Goal: Task Accomplishment & Management: Manage account settings

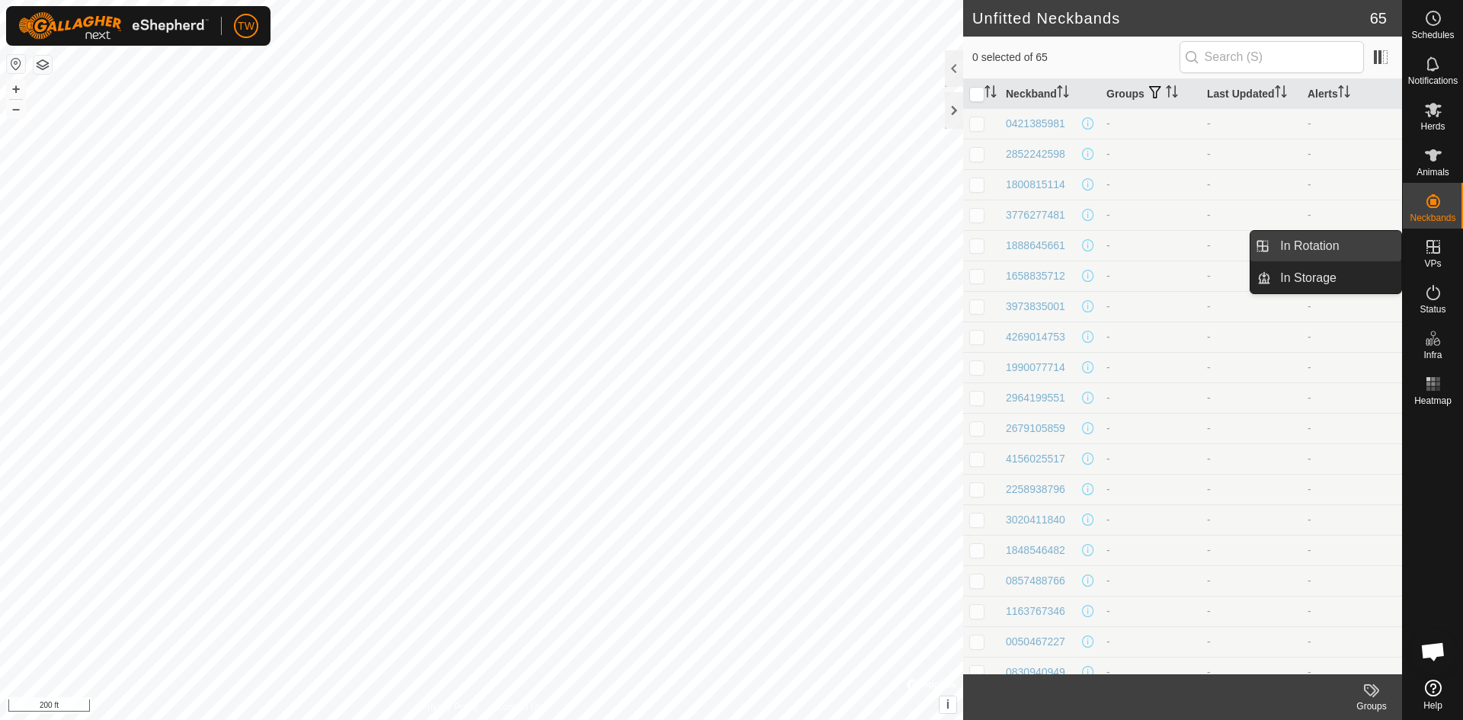
drag, startPoint x: 1385, startPoint y: 252, endPoint x: 1326, endPoint y: 242, distance: 59.6
click at [1326, 242] on link "In Rotation" at bounding box center [1336, 246] width 130 height 30
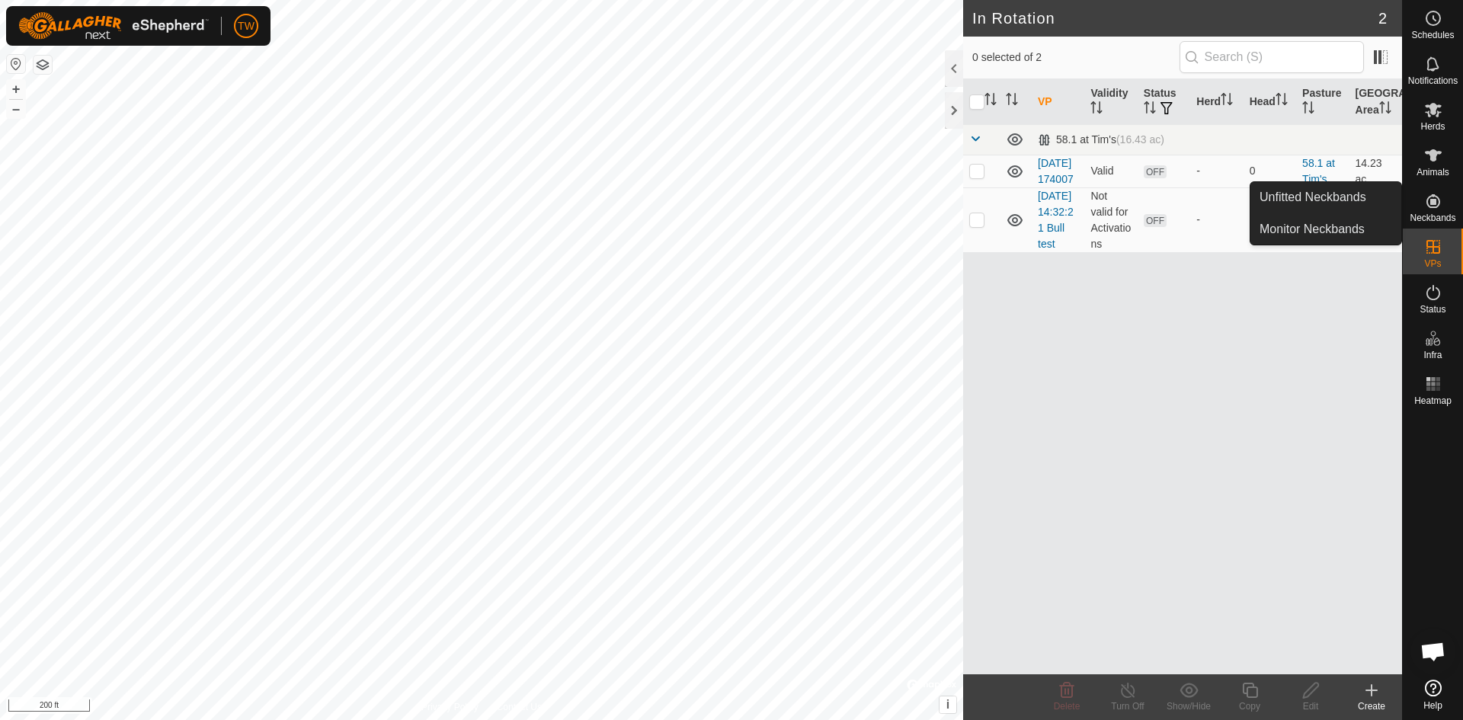
click at [1431, 204] on icon at bounding box center [1434, 201] width 14 height 14
click at [1346, 194] on link "Unfitted Neckbands" at bounding box center [1326, 197] width 151 height 30
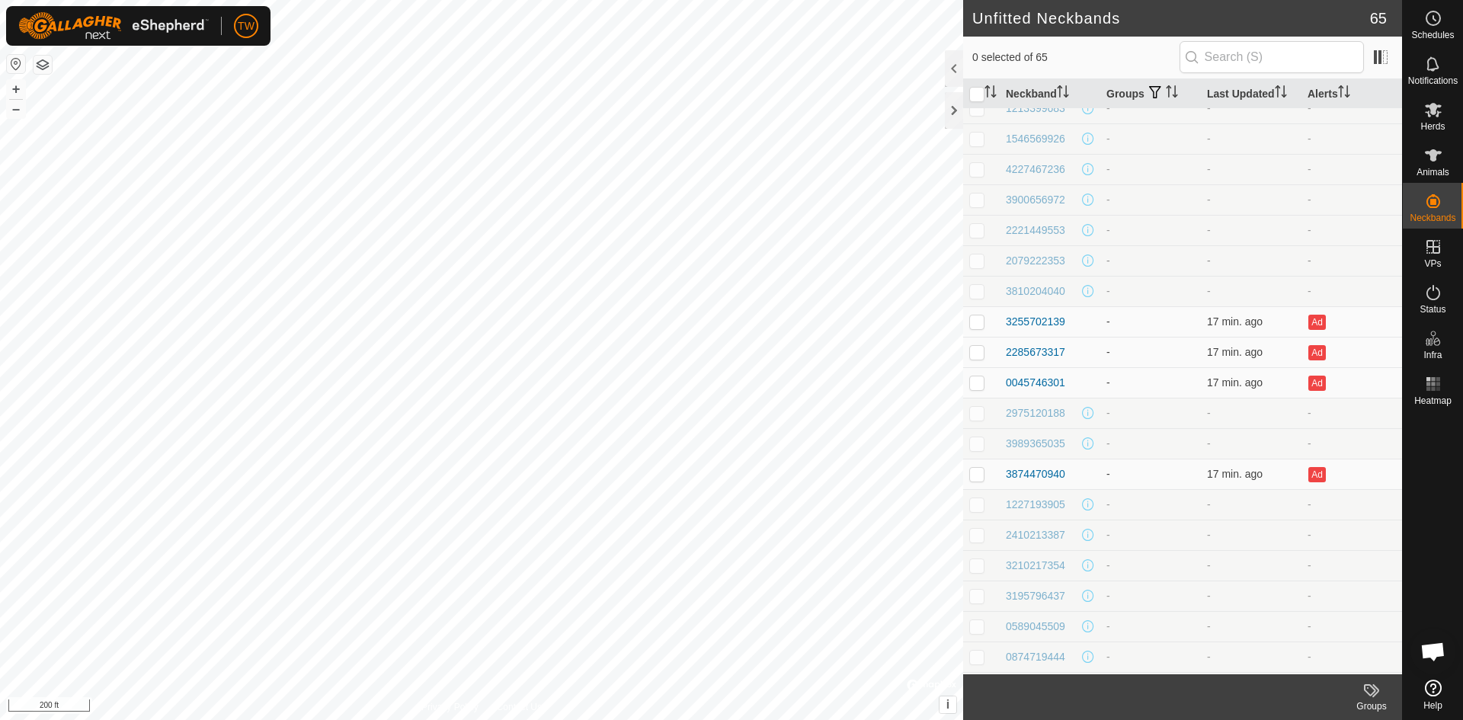
scroll to position [610, 0]
click at [1040, 306] on div "3255702139" at bounding box center [1035, 307] width 59 height 16
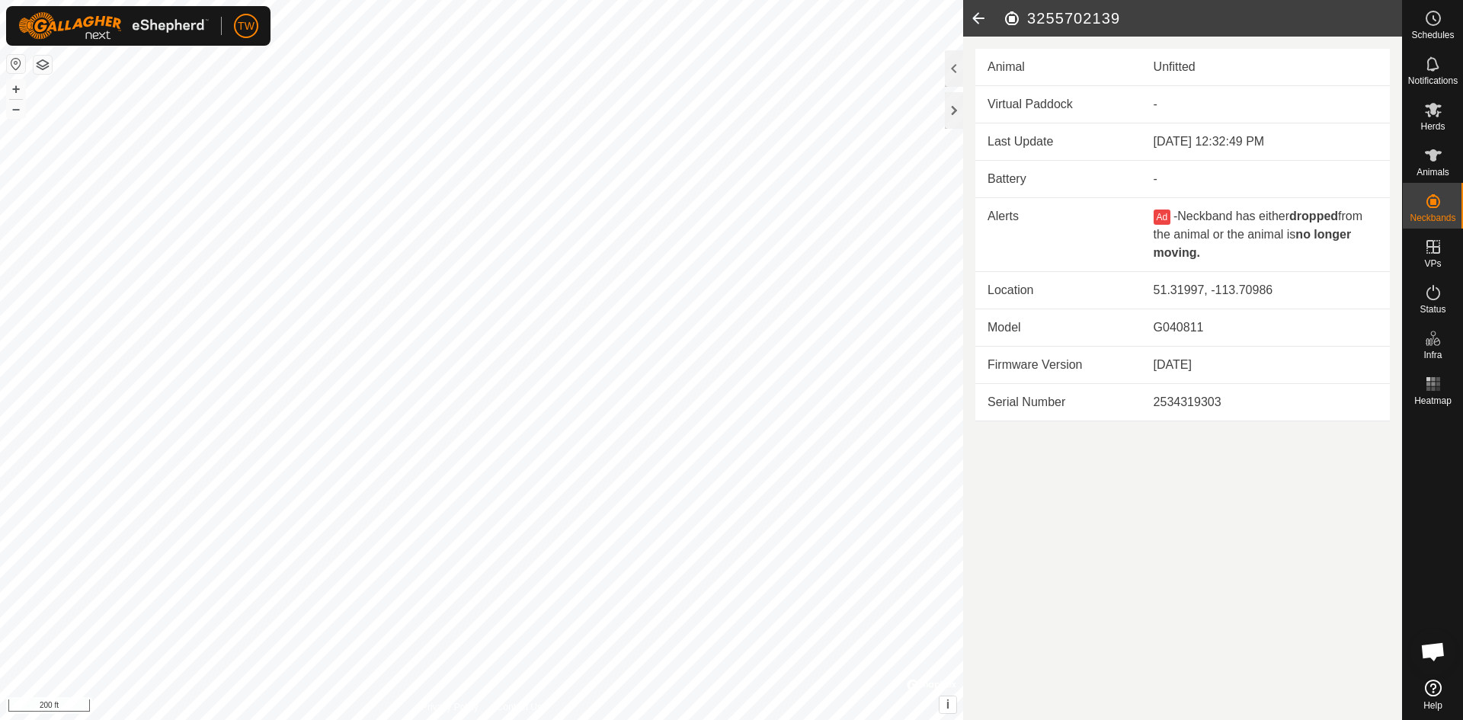
click at [980, 17] on icon at bounding box center [978, 18] width 30 height 37
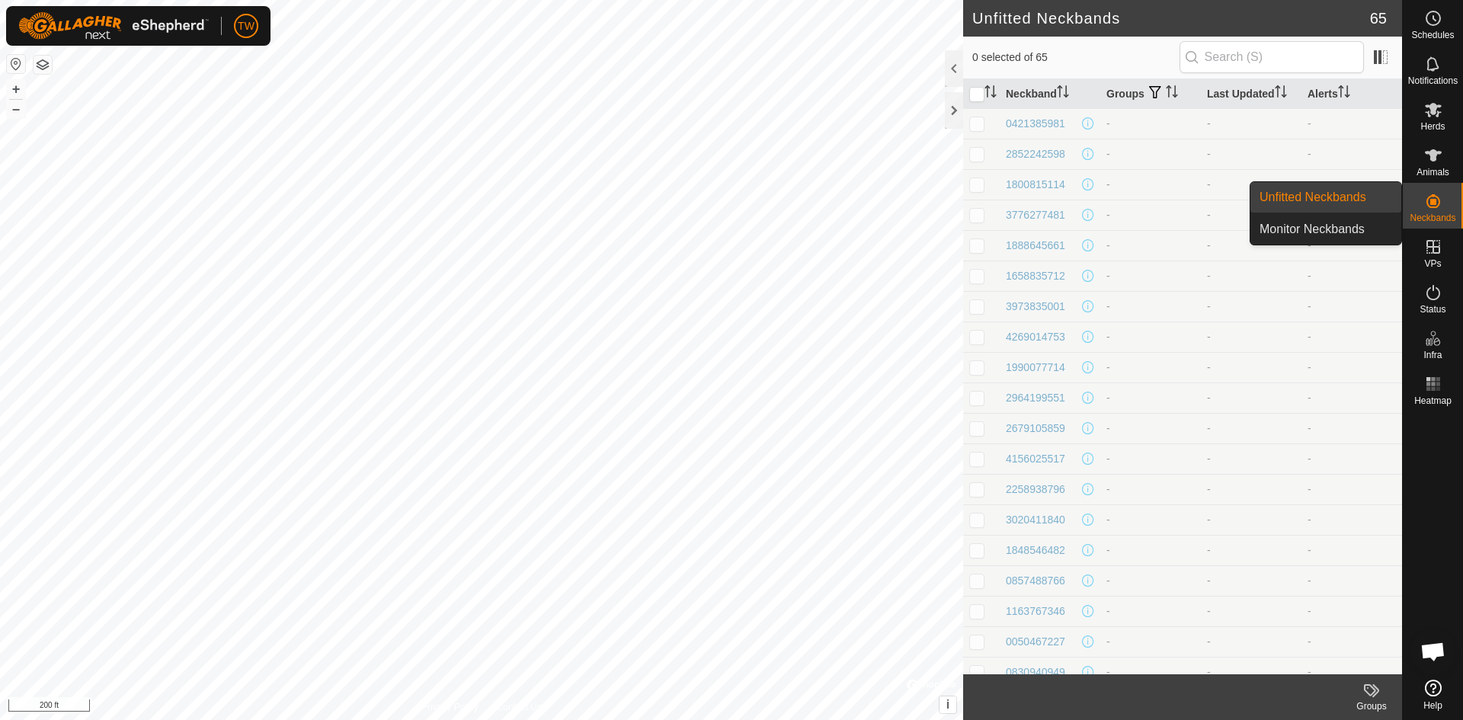
click at [1437, 197] on icon at bounding box center [1434, 201] width 14 height 14
click at [1338, 224] on link "Monitor Neckbands" at bounding box center [1326, 229] width 151 height 30
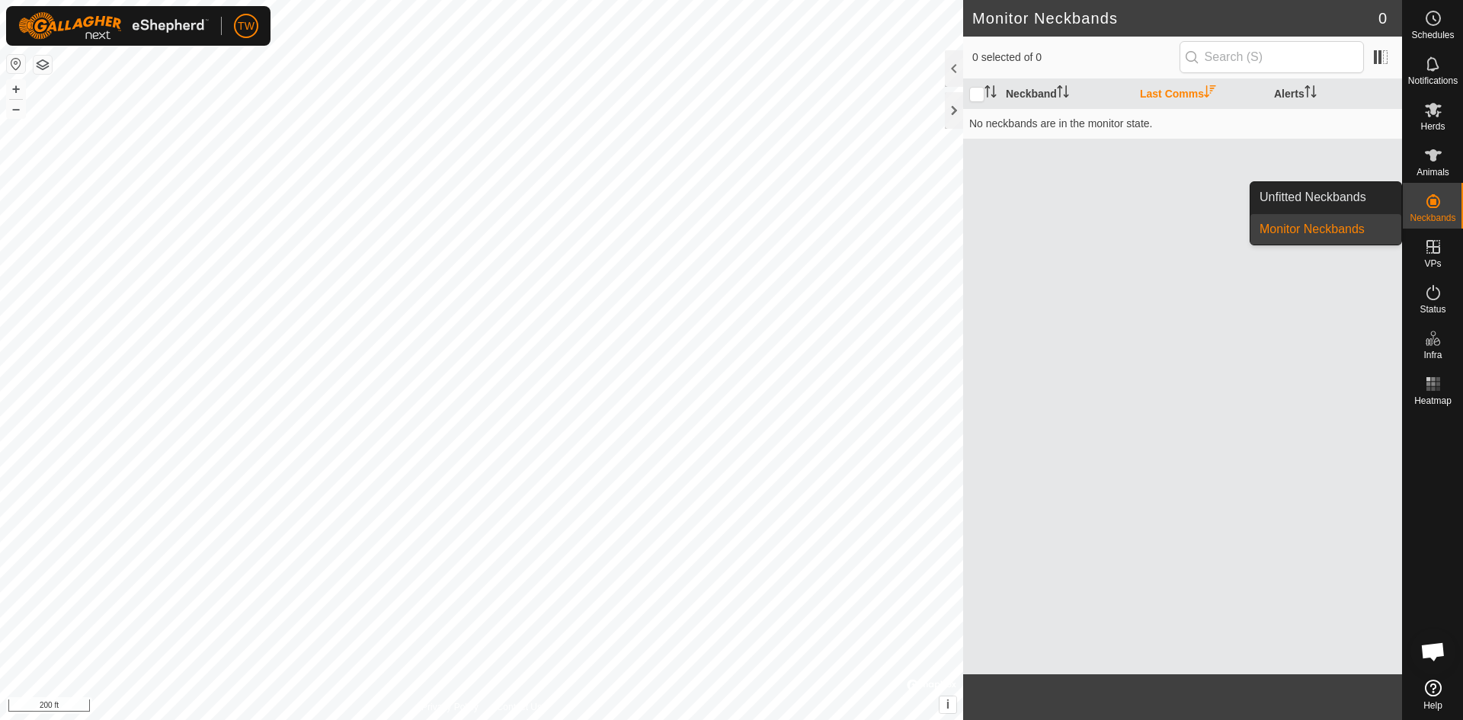
click at [1341, 204] on link "Unfitted Neckbands" at bounding box center [1326, 197] width 151 height 30
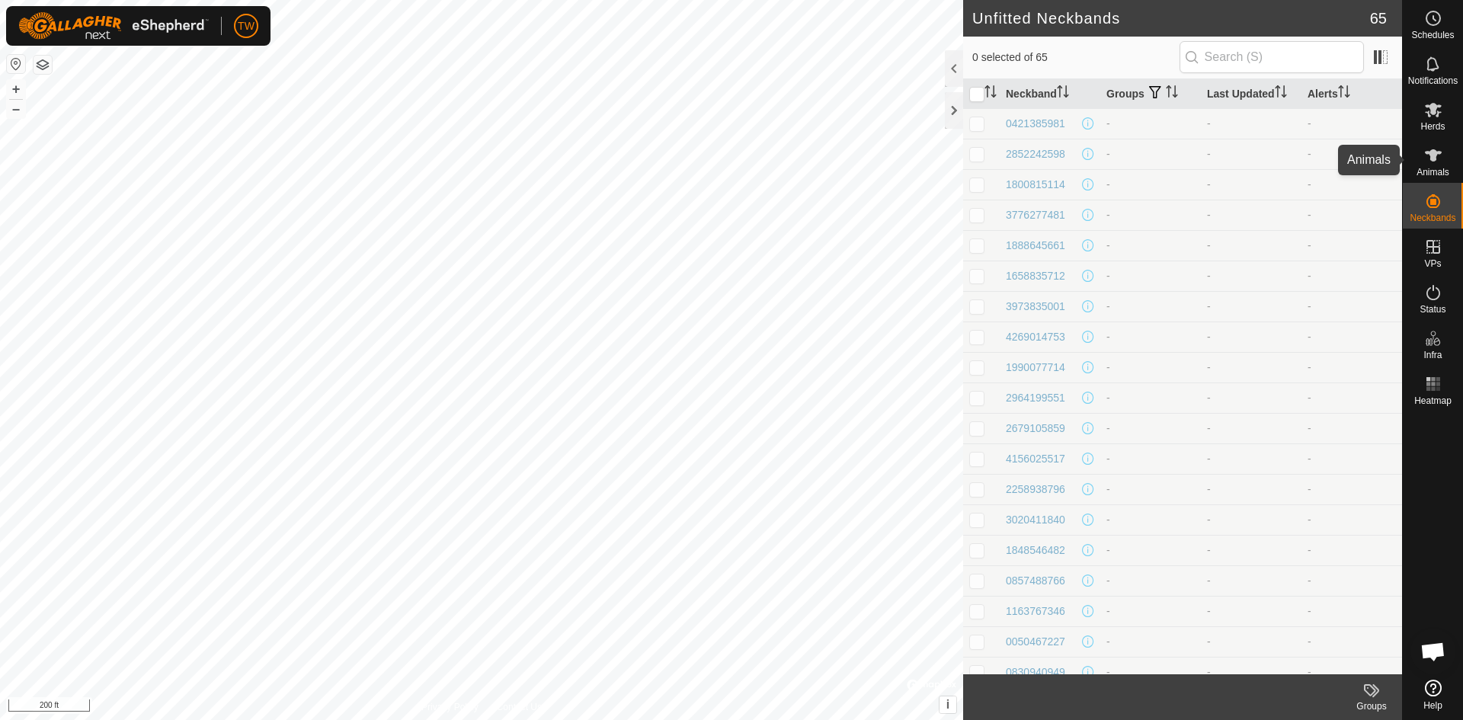
click at [1444, 163] on es-animals-svg-icon at bounding box center [1433, 155] width 27 height 24
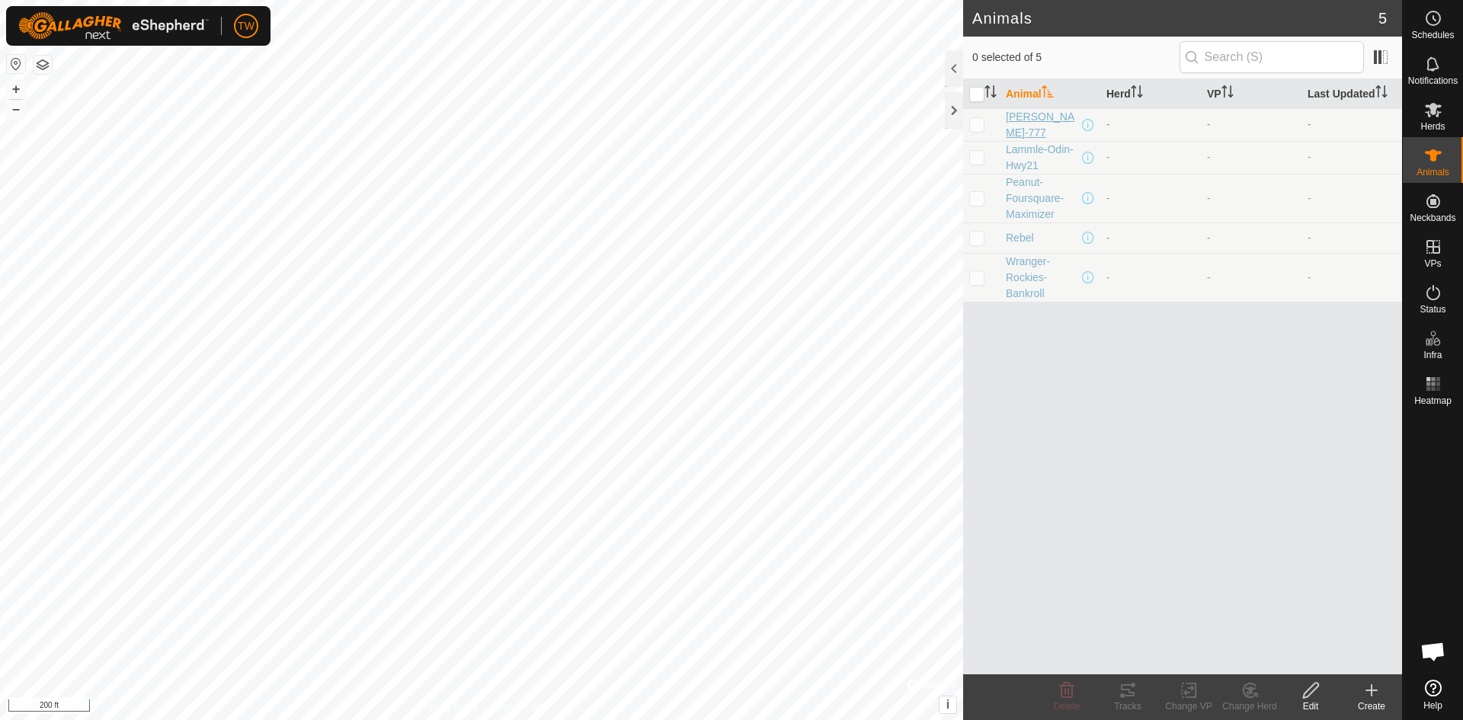
click at [1023, 120] on span "[PERSON_NAME]-777" at bounding box center [1042, 125] width 73 height 32
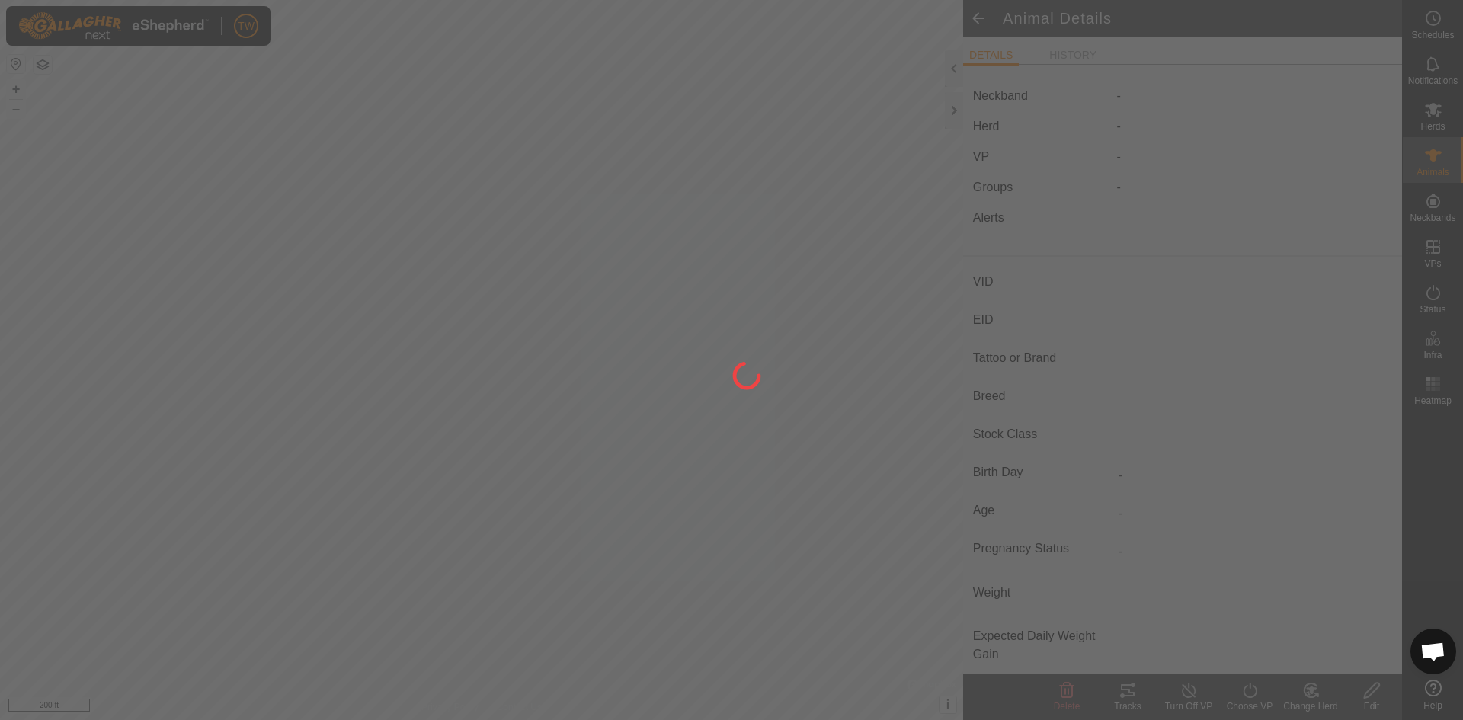
type input "[PERSON_NAME]-777"
type input "-"
type input "Sim-Angus"
type input "-"
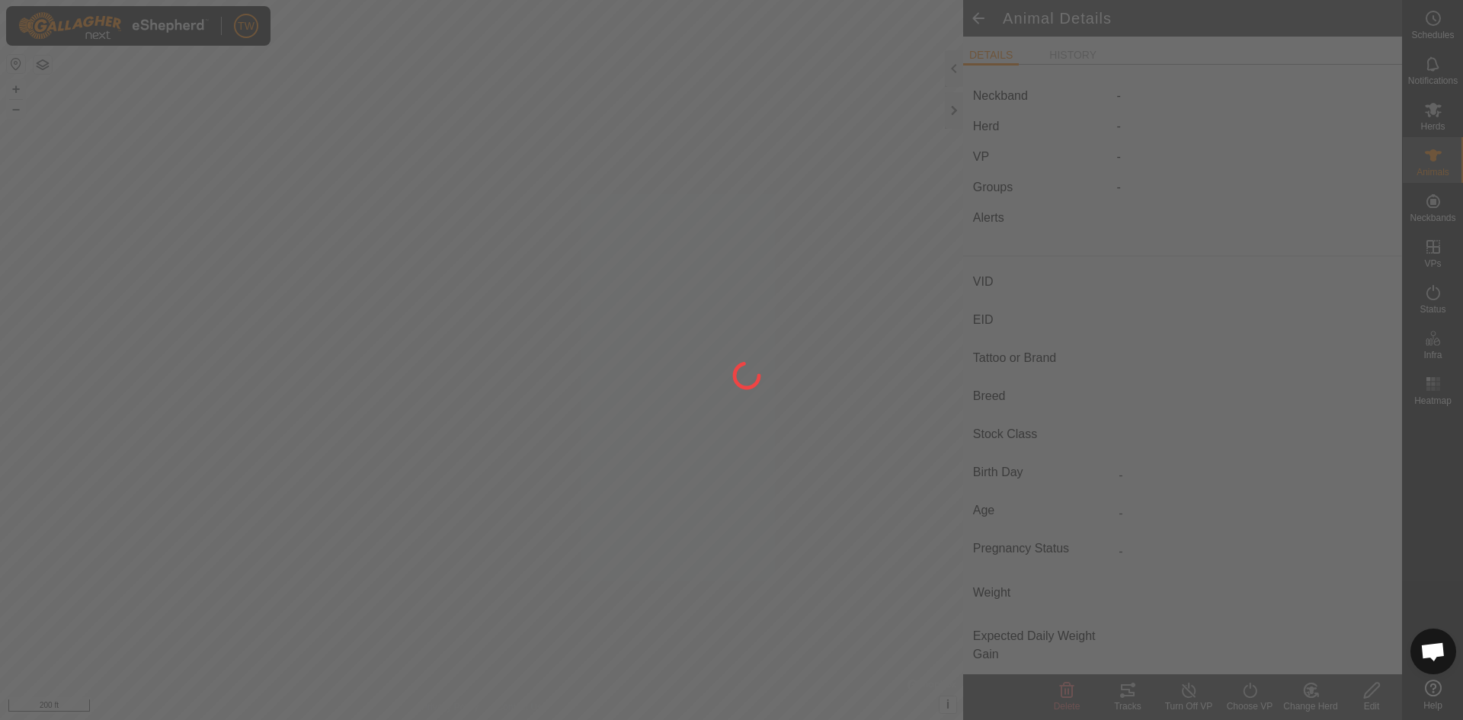
type input "03/2022"
type input "3 years 7 months"
type input "0 kg"
type input "-"
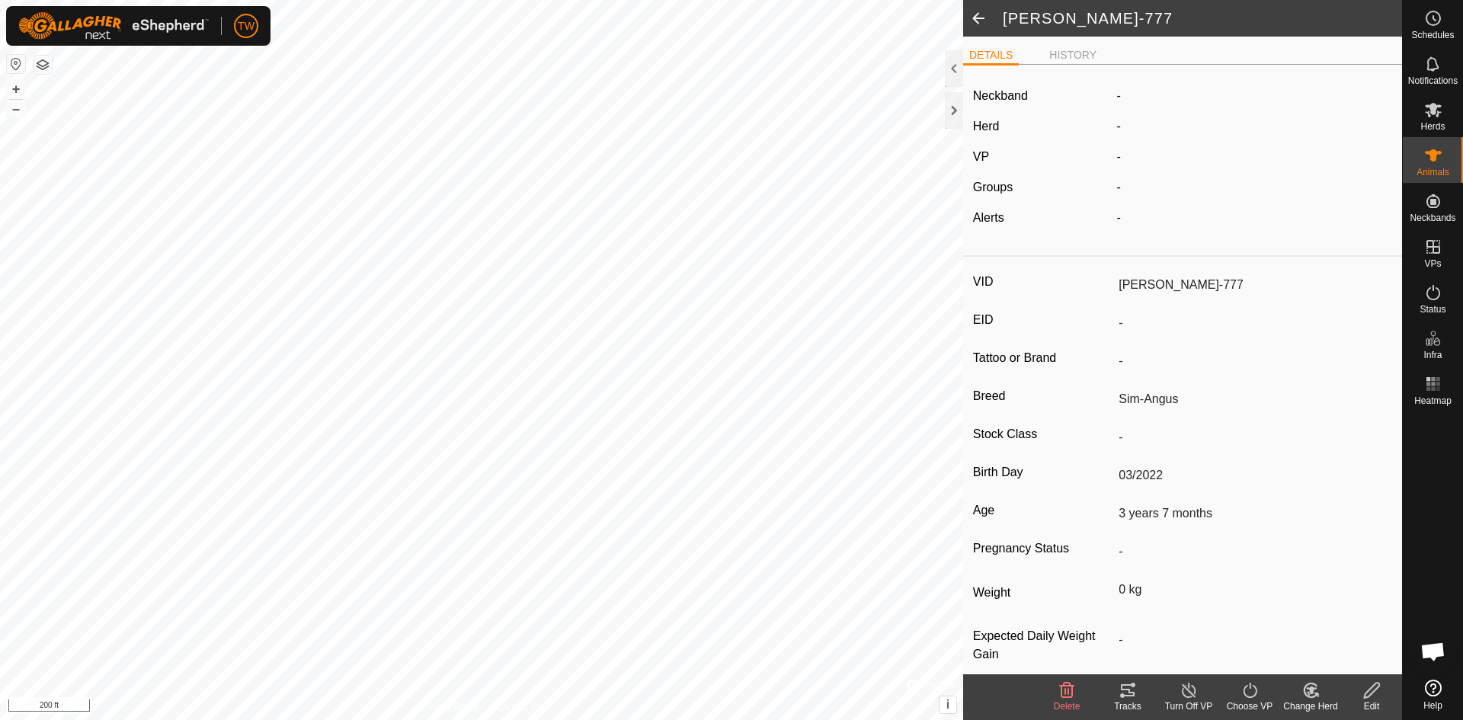
click at [1375, 694] on icon at bounding box center [1372, 690] width 19 height 18
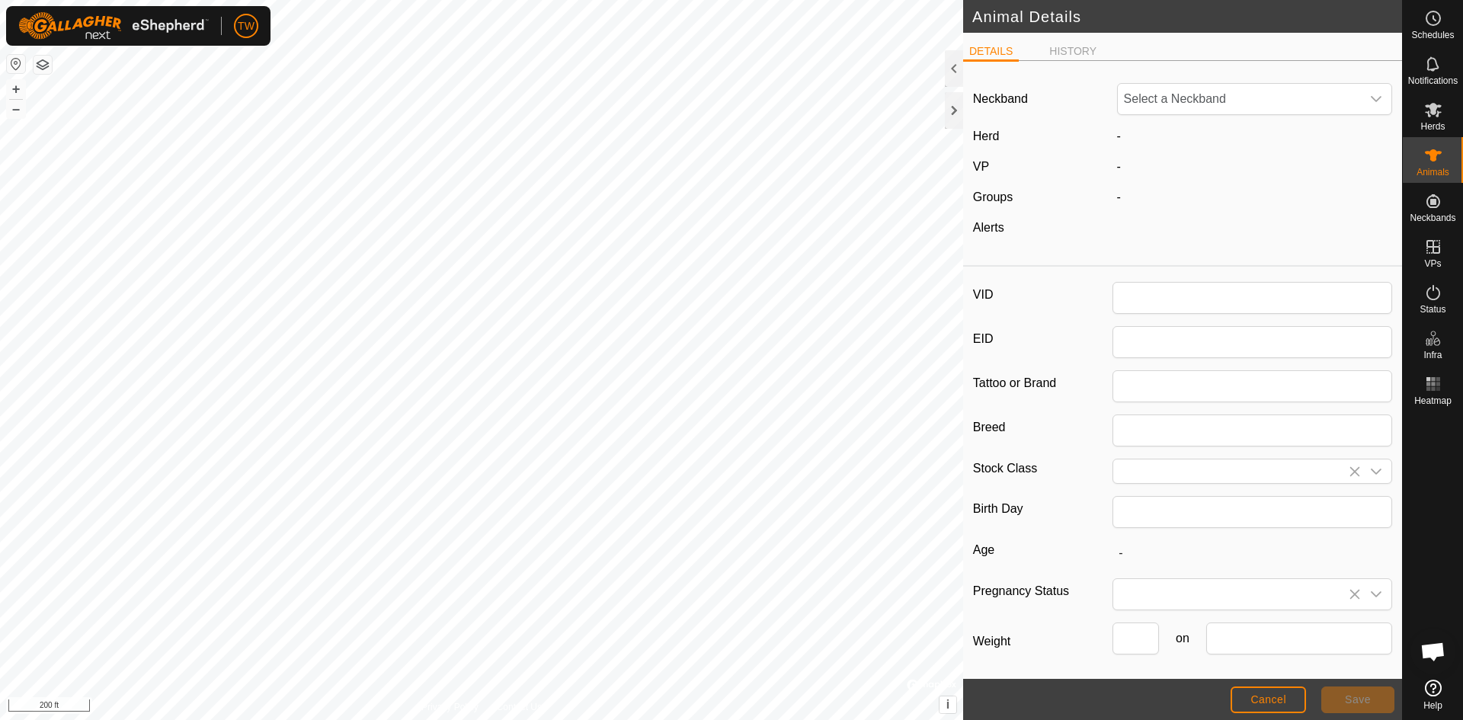
type input "[PERSON_NAME]-777"
type input "Sim-Angus"
type input "03/2022"
type input "3 years 7 months"
type input "0"
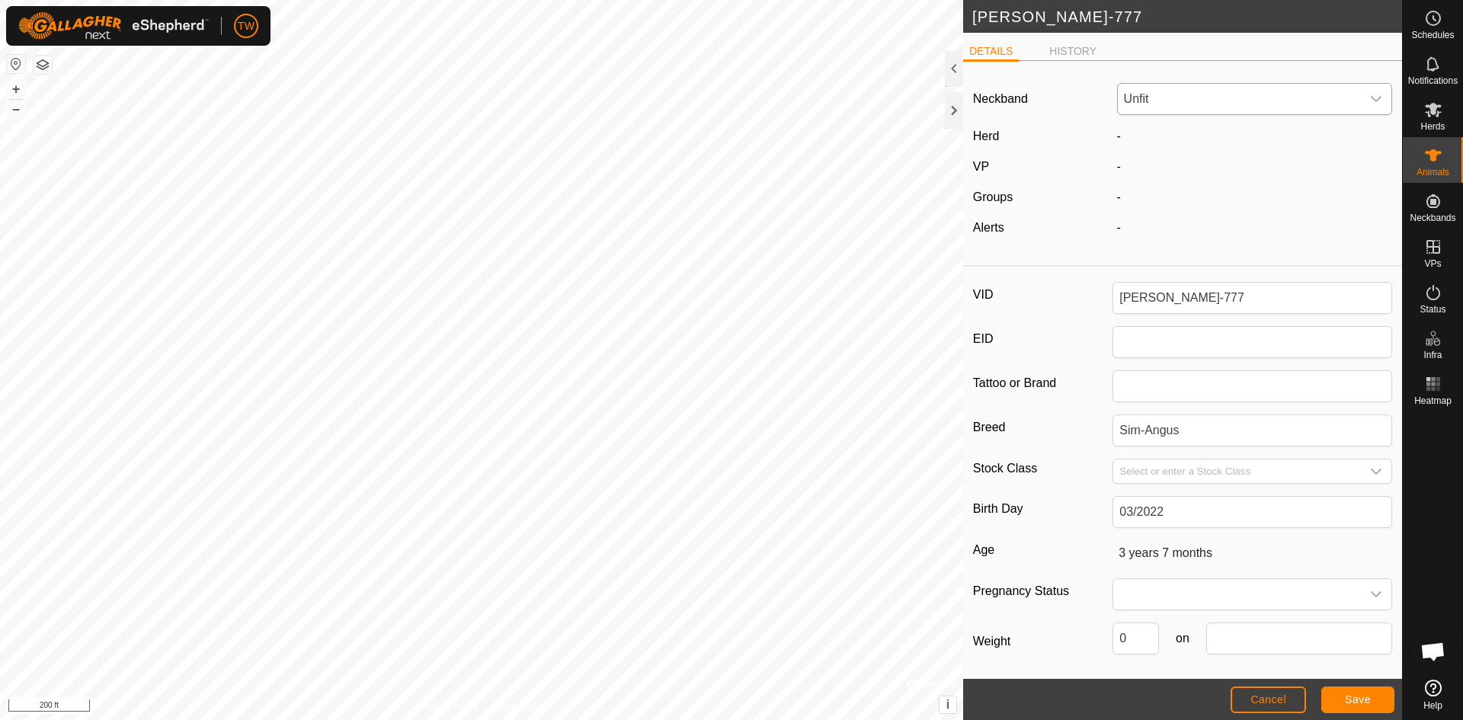
click at [1370, 102] on icon "dropdown trigger" at bounding box center [1376, 99] width 12 height 12
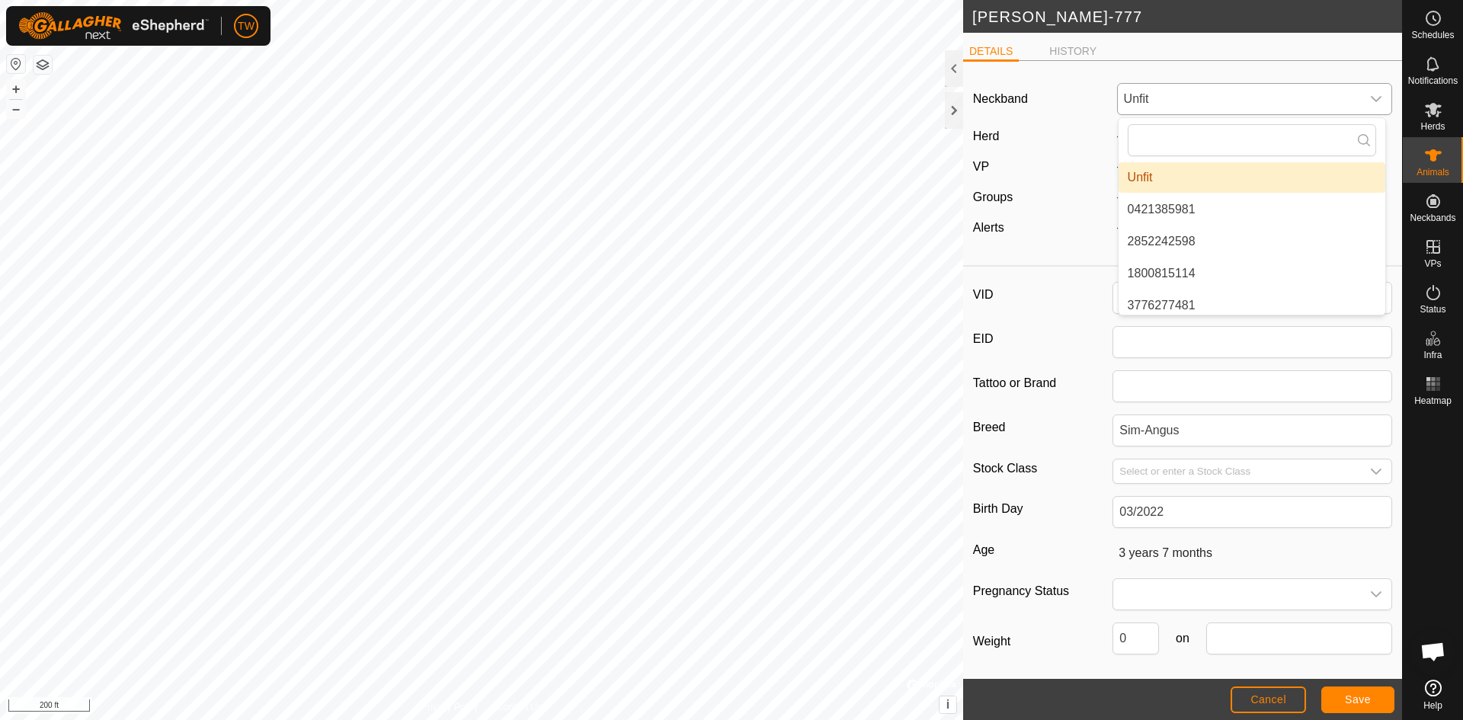
click at [1368, 91] on div "dropdown trigger" at bounding box center [1376, 99] width 30 height 30
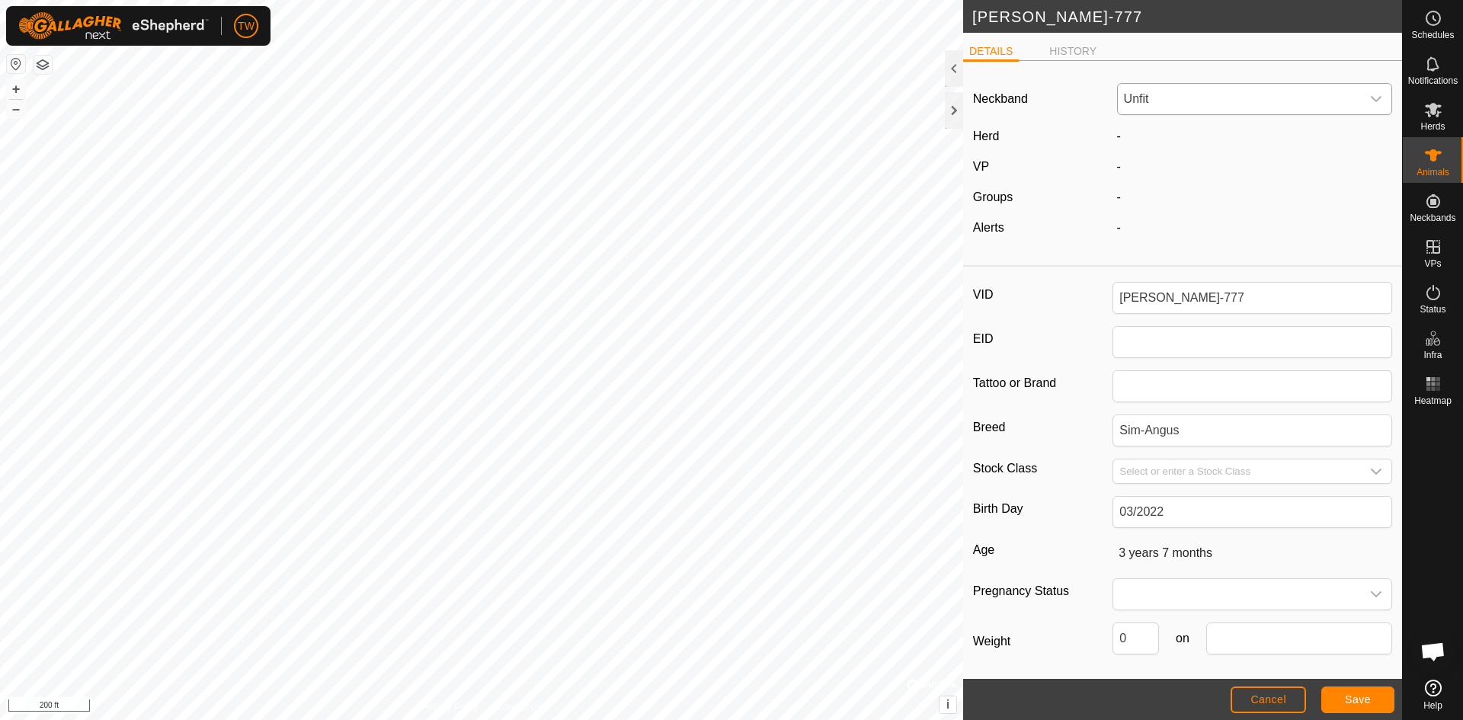
click at [1368, 91] on div "dropdown trigger" at bounding box center [1376, 99] width 30 height 30
click at [1265, 702] on span "Cancel" at bounding box center [1269, 700] width 36 height 12
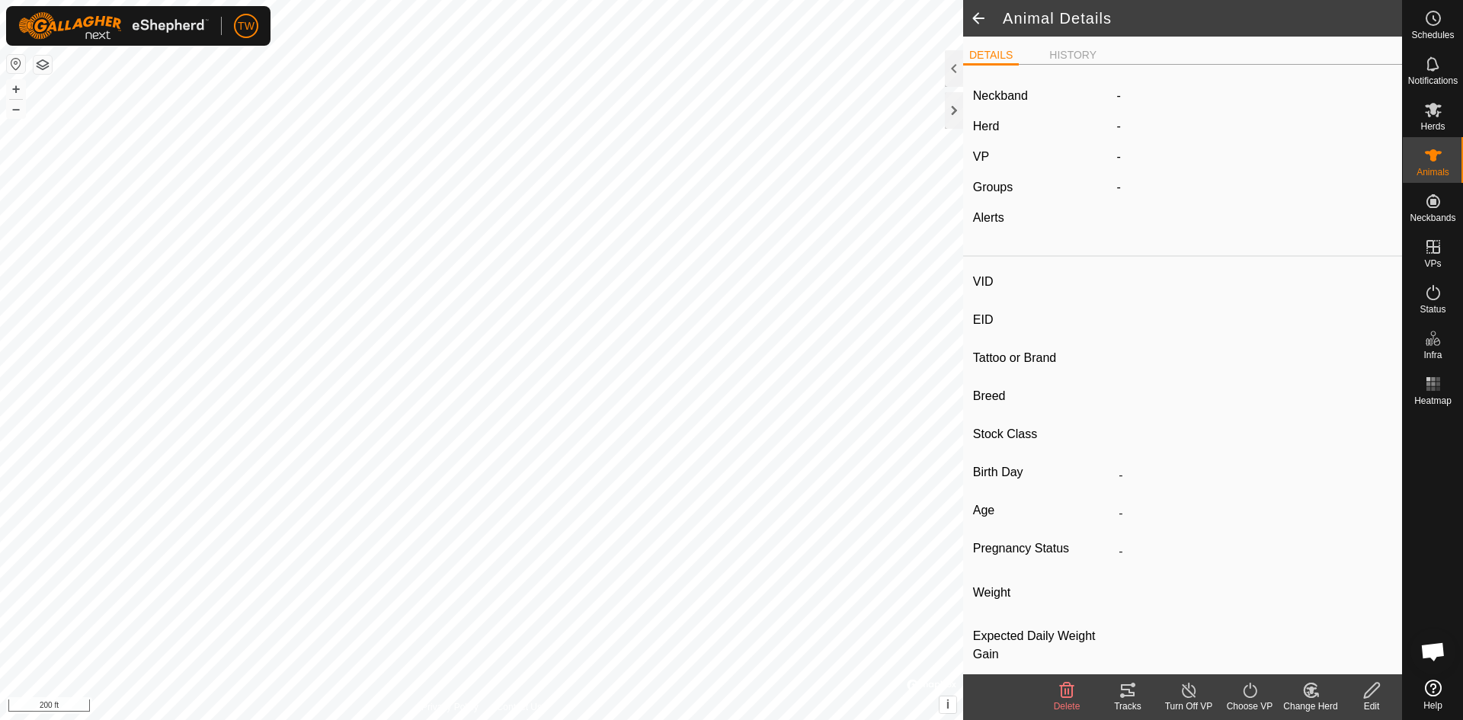
type input "[PERSON_NAME]-777"
type input "-"
type input "Sim-Angus"
type input "-"
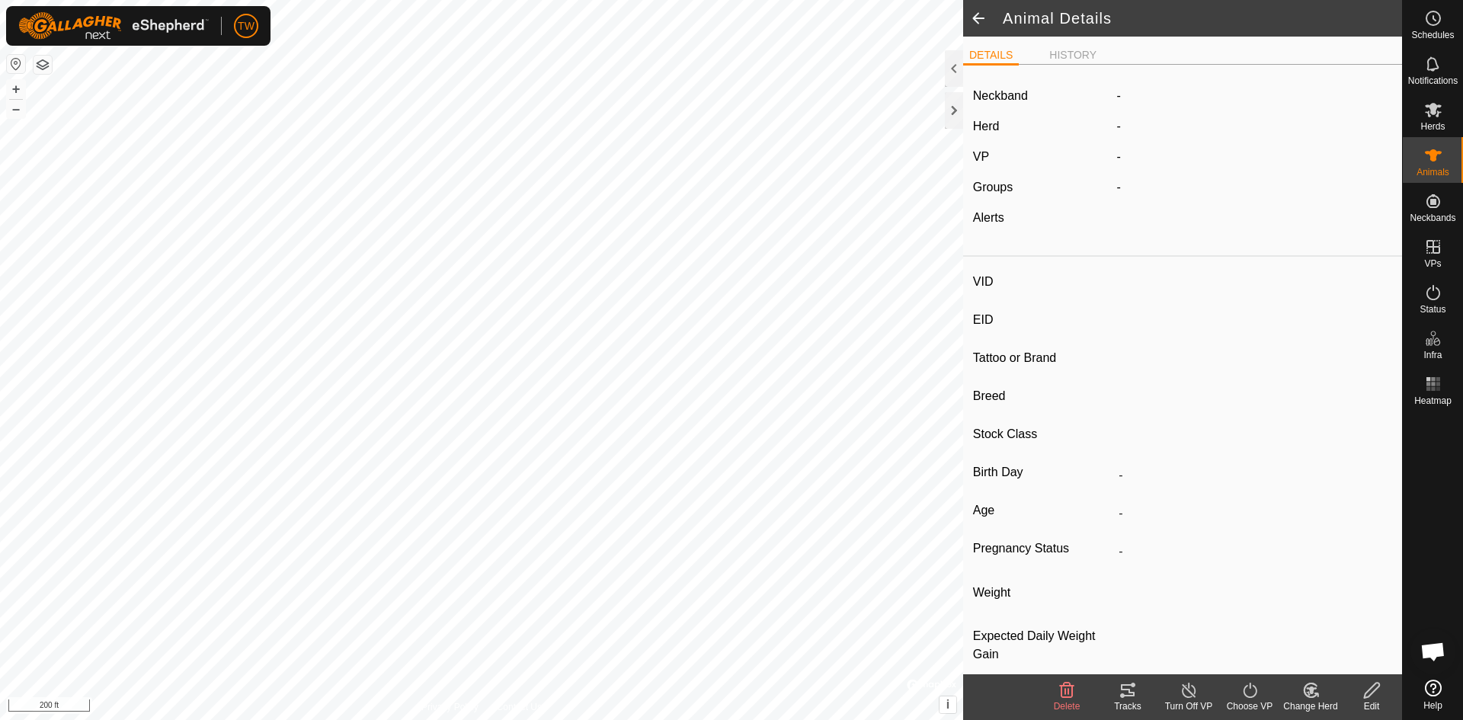
type input "03/2022"
type input "3 years 7 months"
type input "0 kg"
type input "-"
